Goal: Task Accomplishment & Management: Use online tool/utility

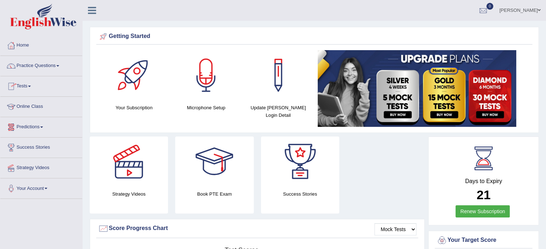
click at [27, 104] on link "Online Class" at bounding box center [41, 106] width 82 height 18
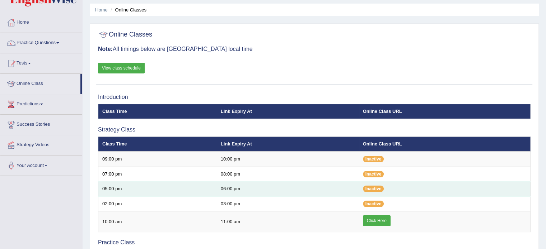
scroll to position [36, 0]
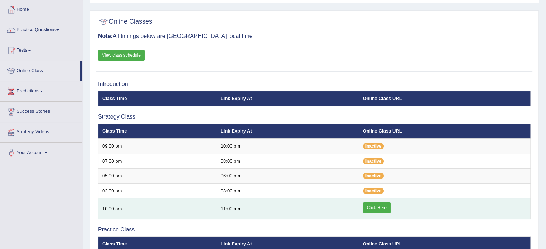
click at [370, 207] on link "Click Here" at bounding box center [377, 208] width 28 height 11
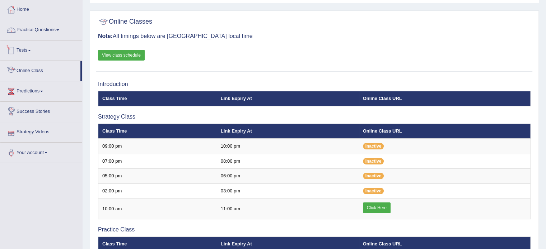
click at [33, 33] on link "Practice Questions" at bounding box center [41, 29] width 82 height 18
click at [32, 28] on link "Practice Questions" at bounding box center [41, 29] width 82 height 18
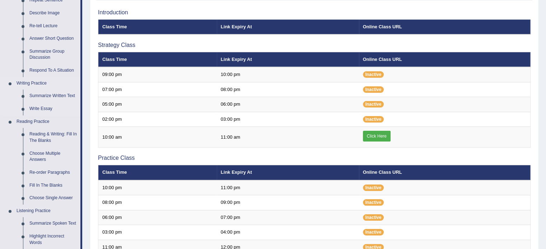
scroll to position [144, 0]
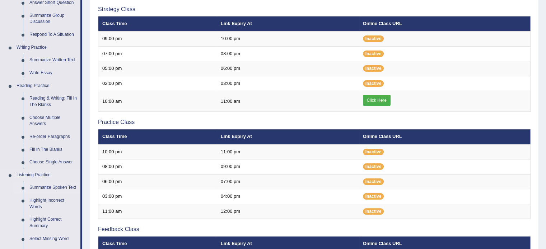
click at [37, 188] on link "Summarize Spoken Text" at bounding box center [53, 188] width 54 height 13
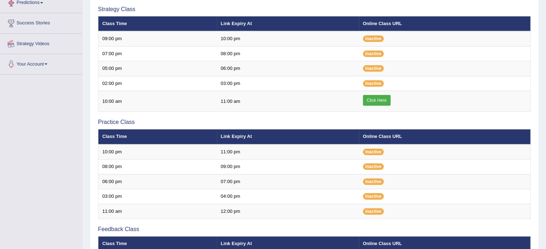
scroll to position [245, 0]
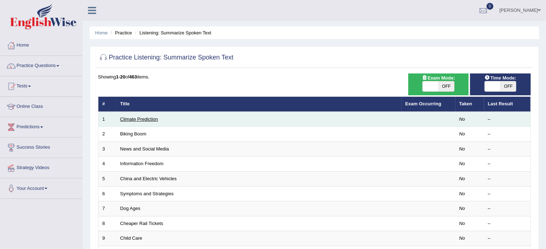
click at [130, 120] on link "Climate Prediction" at bounding box center [139, 119] width 38 height 5
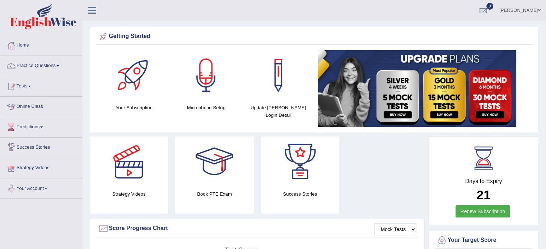
click at [18, 183] on link "Your Account" at bounding box center [41, 188] width 82 height 18
click at [36, 216] on link "Microphone Setup" at bounding box center [46, 218] width 67 height 13
click at [42, 187] on link "Your Account" at bounding box center [41, 188] width 82 height 18
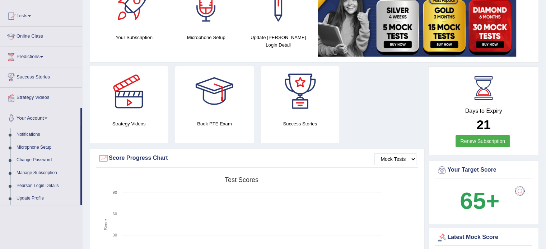
scroll to position [72, 0]
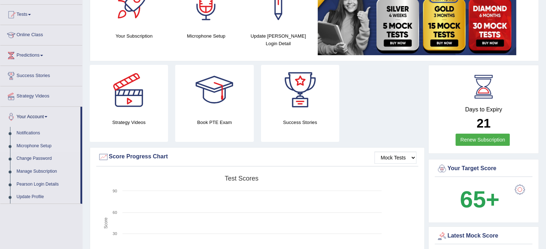
click at [31, 143] on link "Microphone Setup" at bounding box center [46, 146] width 67 height 13
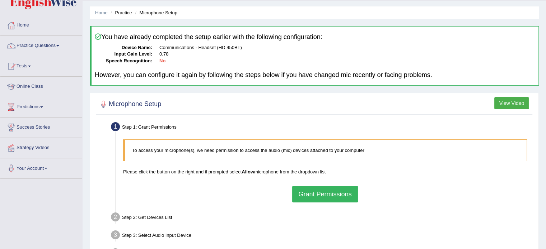
scroll to position [36, 0]
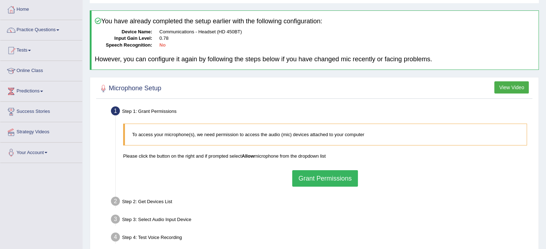
click at [312, 176] on button "Grant Permissions" at bounding box center [324, 178] width 65 height 17
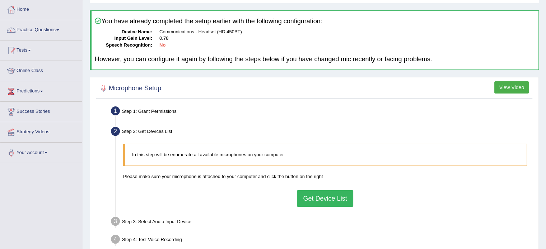
click at [316, 201] on button "Get Device List" at bounding box center [325, 199] width 56 height 17
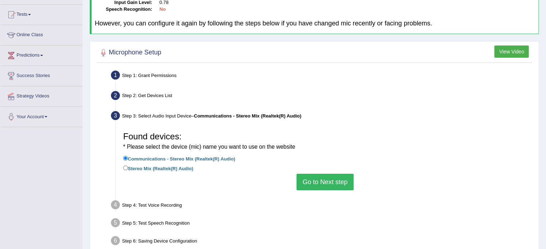
scroll to position [108, 0]
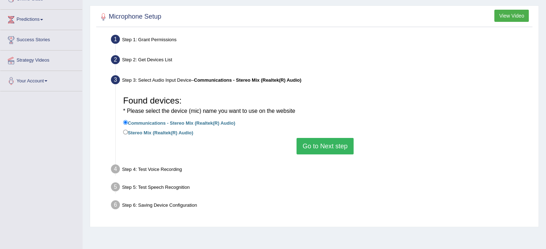
click at [324, 143] on button "Go to Next step" at bounding box center [324, 146] width 57 height 17
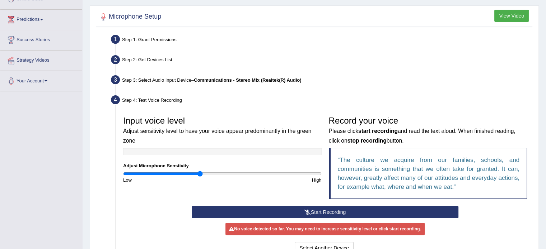
click at [310, 210] on button "Start Recording" at bounding box center [325, 212] width 267 height 12
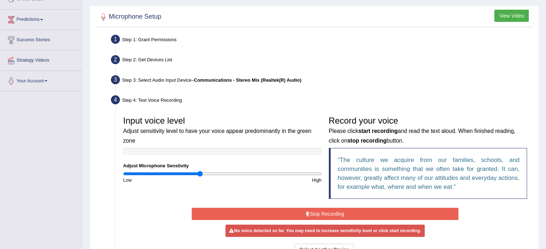
click at [311, 213] on button "Stop Recording" at bounding box center [325, 214] width 267 height 12
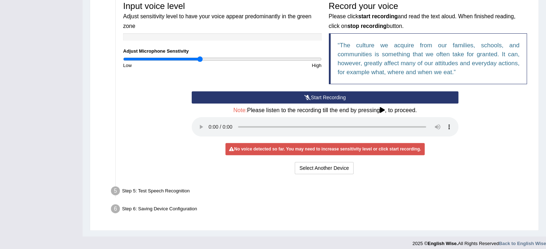
scroll to position [227, 0]
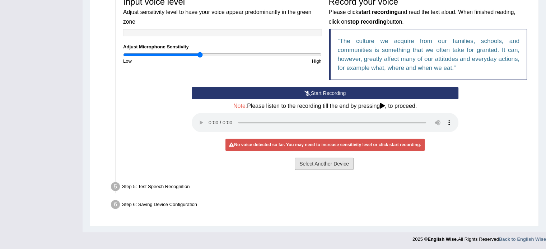
click at [315, 164] on button "Select Another Device" at bounding box center [324, 164] width 59 height 12
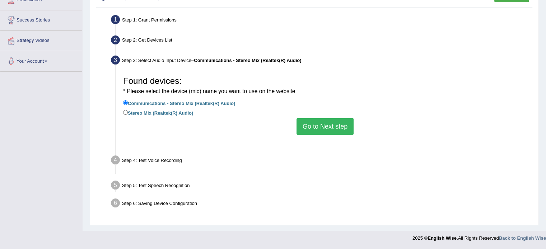
scroll to position [127, 0]
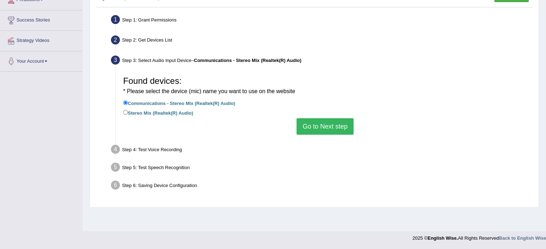
click at [122, 109] on div "Found devices: * Please select the device (mic) name you want to use on the web…" at bounding box center [324, 103] width 411 height 69
click at [126, 110] on input "Stereo Mix (Realtek(R) Audio)" at bounding box center [125, 112] width 5 height 5
radio input "true"
click at [310, 123] on button "Go to Next step" at bounding box center [324, 126] width 57 height 17
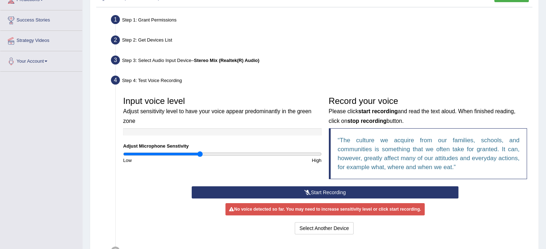
click at [327, 187] on button "Start Recording" at bounding box center [325, 193] width 267 height 12
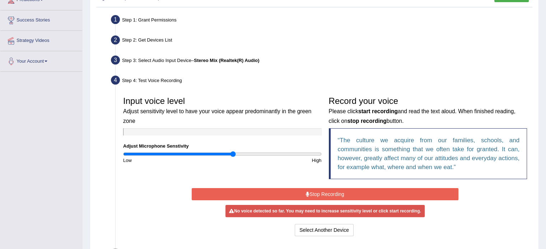
click at [233, 154] on input "range" at bounding box center [222, 154] width 198 height 6
type input "1.3"
click at [251, 153] on input "range" at bounding box center [222, 154] width 198 height 6
click at [337, 229] on button "Select Another Device" at bounding box center [324, 230] width 59 height 12
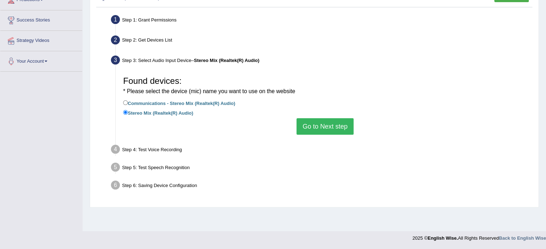
click at [146, 102] on label "Communications - Stereo Mix (Realtek(R) Audio)" at bounding box center [179, 103] width 112 height 8
click at [128, 102] on input "Communications - Stereo Mix (Realtek(R) Audio)" at bounding box center [125, 102] width 5 height 5
radio input "true"
click at [324, 128] on button "Go to Next step" at bounding box center [324, 126] width 57 height 17
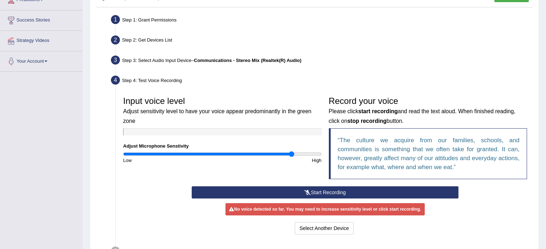
click at [291, 153] on input "range" at bounding box center [222, 154] width 198 height 6
click at [301, 190] on button "Start Recording" at bounding box center [325, 193] width 267 height 12
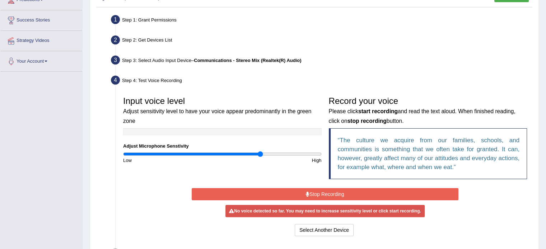
type input "1.4"
click at [261, 154] on input "range" at bounding box center [222, 154] width 198 height 6
click at [284, 193] on button "Stop Recording" at bounding box center [325, 194] width 267 height 12
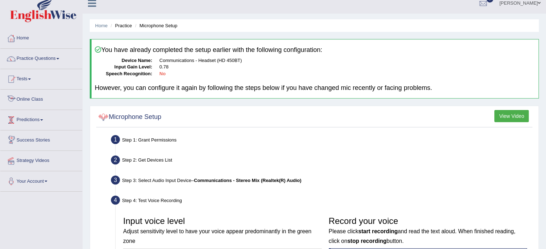
scroll to position [0, 0]
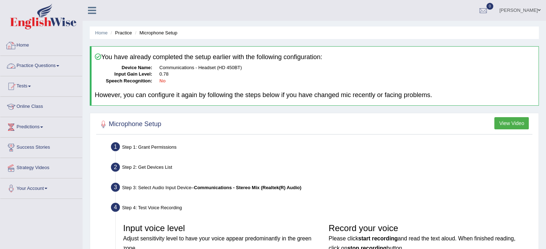
click at [31, 48] on link "Home" at bounding box center [41, 45] width 82 height 18
